Goal: Task Accomplishment & Management: Use online tool/utility

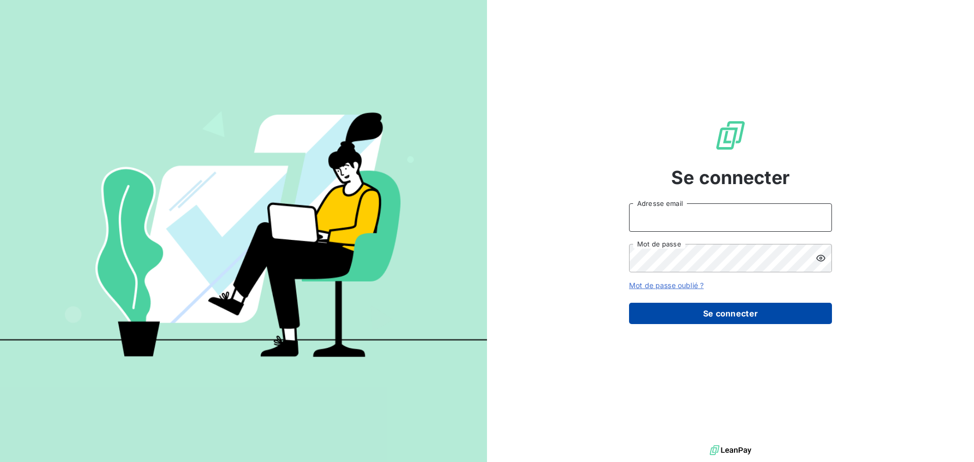
type input "[EMAIL_ADDRESS][DOMAIN_NAME]"
click at [714, 314] on button "Se connecter" at bounding box center [730, 313] width 203 height 21
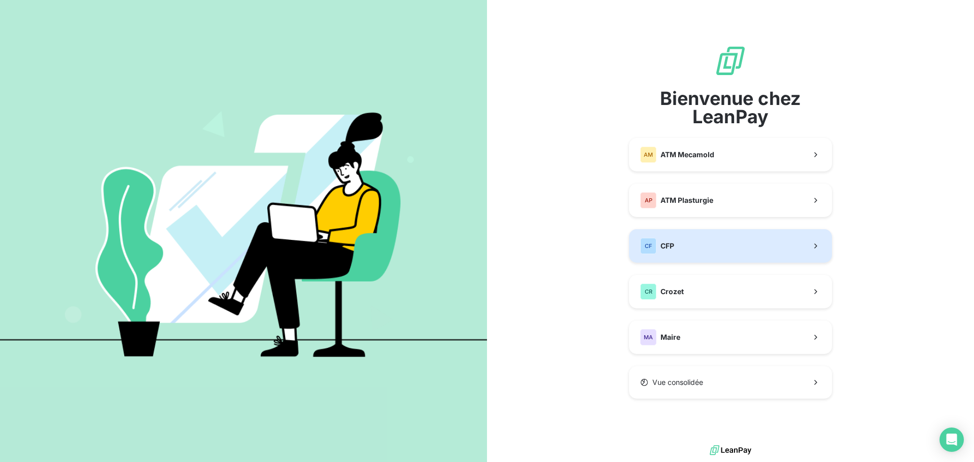
click at [709, 245] on button "CF CFP" at bounding box center [730, 245] width 203 height 33
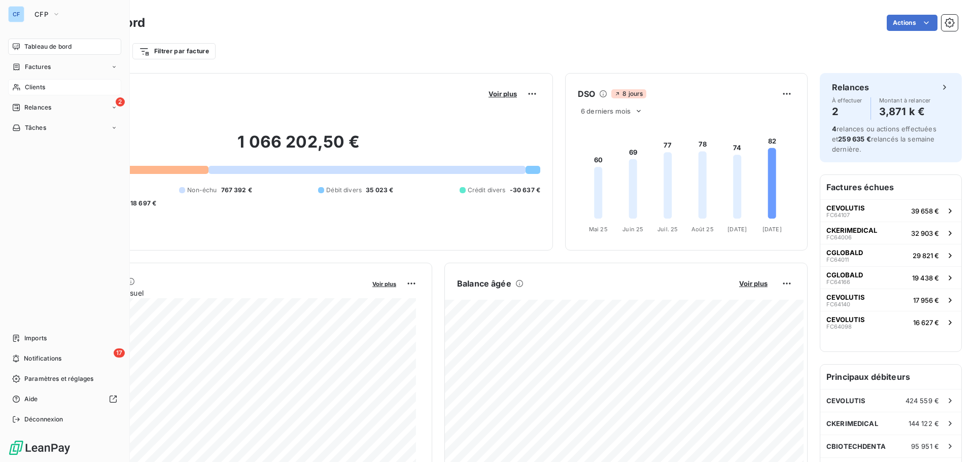
click at [28, 89] on span "Clients" at bounding box center [35, 87] width 20 height 9
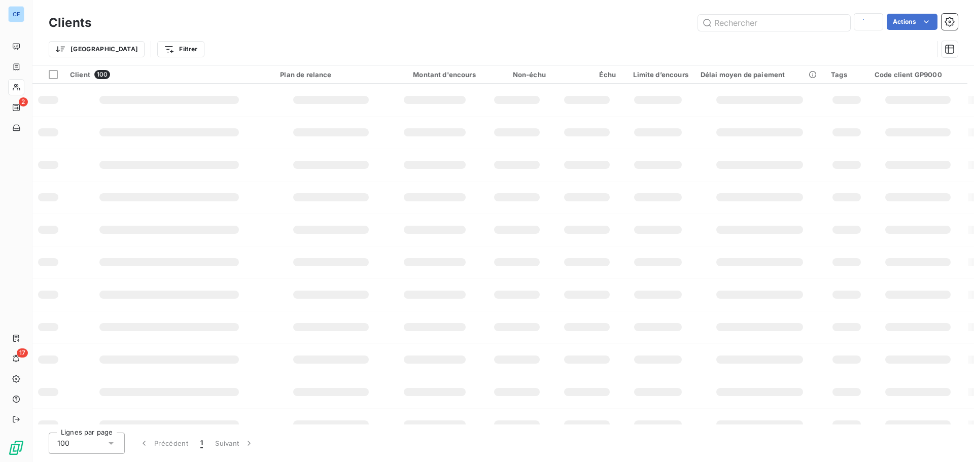
type input "EVOLU"
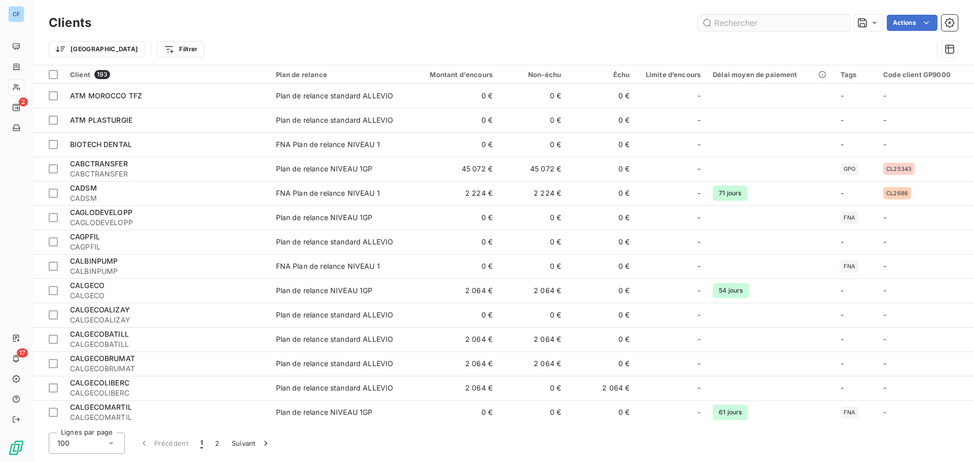
click at [799, 21] on input "text" at bounding box center [774, 23] width 152 height 16
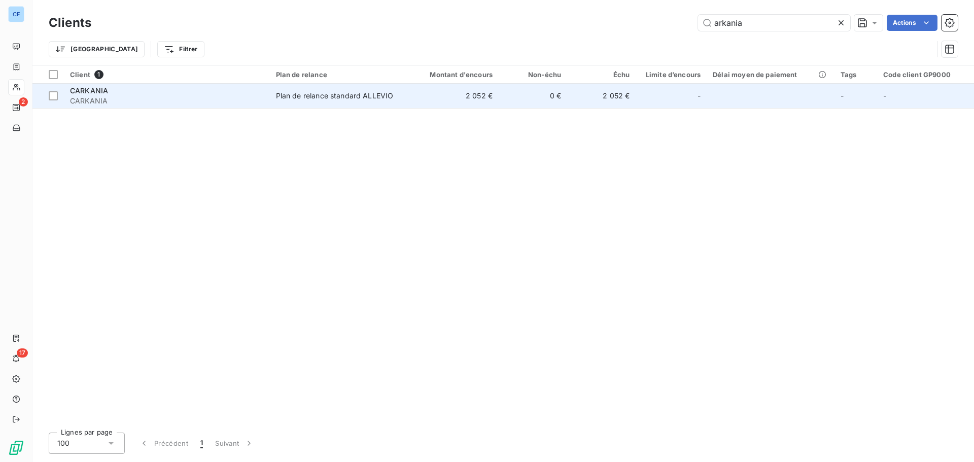
type input "arkania"
click at [390, 94] on div "Plan de relance standard ALLEVIO" at bounding box center [335, 96] width 118 height 10
